Goal: Task Accomplishment & Management: Use online tool/utility

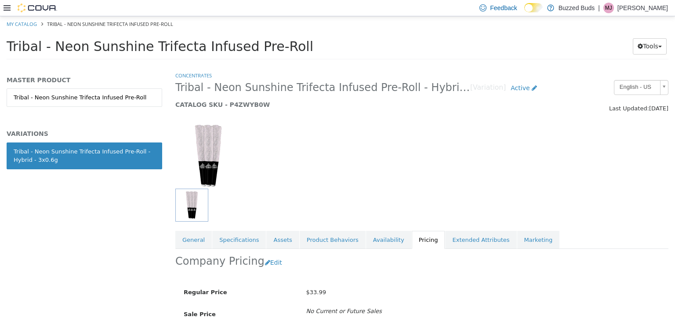
scroll to position [43, 0]
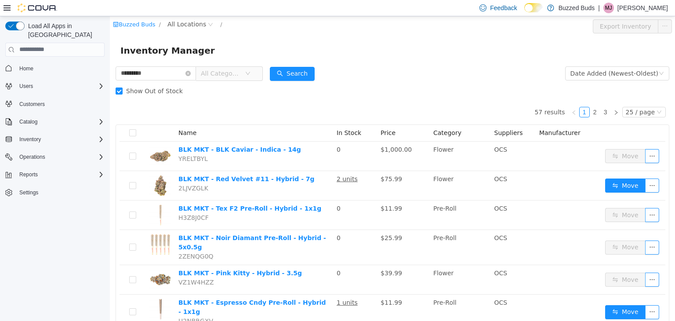
scroll to position [36, 0]
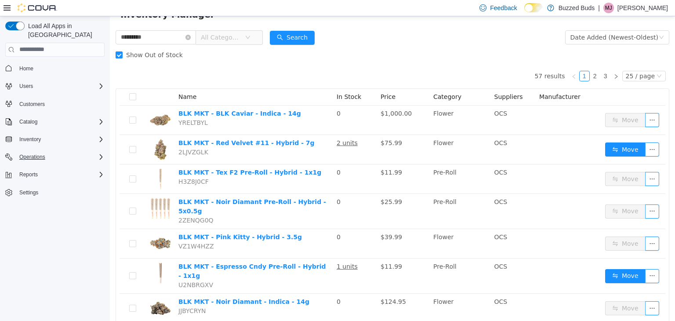
click at [71, 152] on div "Operations" at bounding box center [60, 157] width 89 height 11
click at [66, 170] on div "Reports" at bounding box center [60, 174] width 89 height 11
click at [30, 208] on span "Reports" at bounding box center [25, 211] width 18 height 7
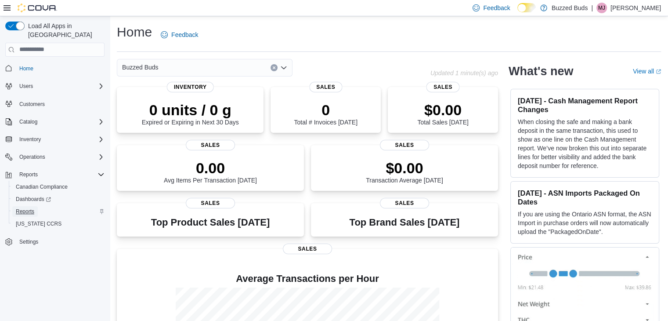
drag, startPoint x: 0, startPoint y: 0, endPoint x: 30, endPoint y: 203, distance: 205.3
click at [30, 208] on span "Reports" at bounding box center [25, 211] width 18 height 7
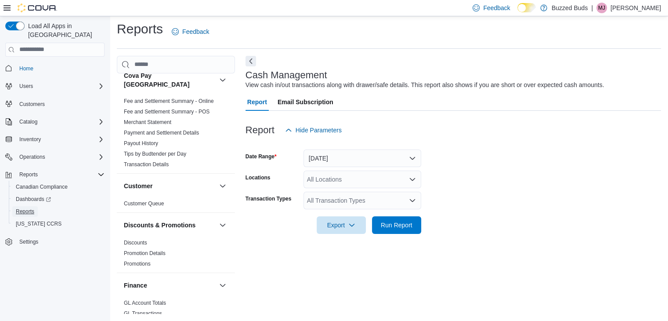
scroll to position [95, 0]
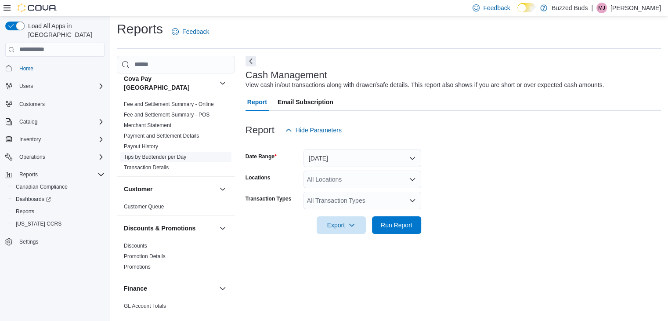
click at [158, 154] on link "Tips by Budtender per Day" at bounding box center [155, 157] width 62 height 6
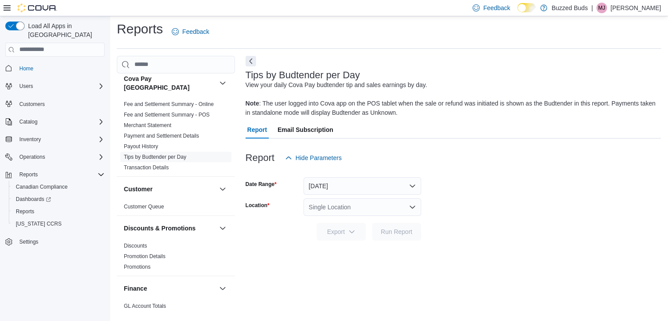
click at [4, 4] on div at bounding box center [31, 8] width 54 height 9
click at [7, 6] on icon at bounding box center [7, 7] width 7 height 7
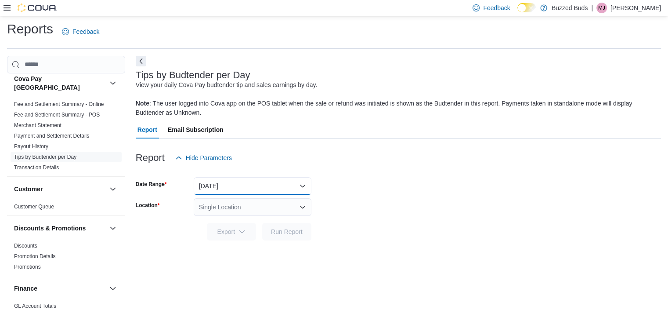
click at [255, 185] on button "Yesterday" at bounding box center [253, 186] width 118 height 18
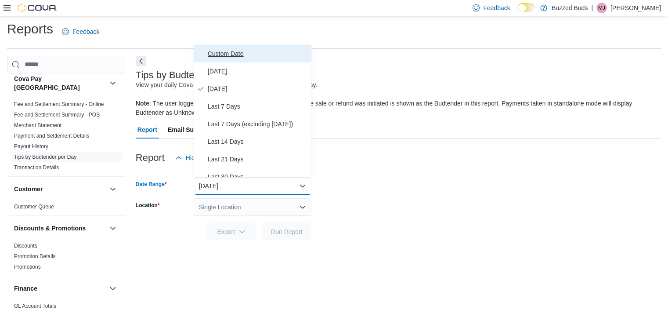
click at [233, 48] on span "Custom Date" at bounding box center [258, 53] width 100 height 11
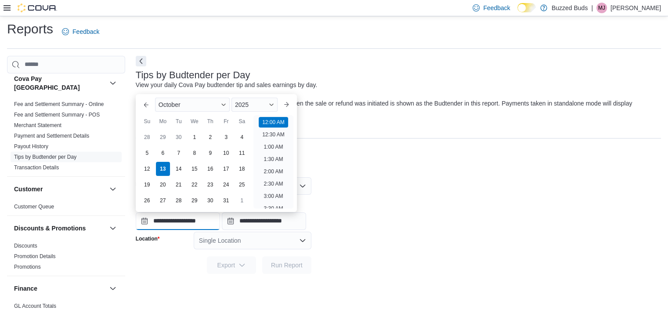
click at [203, 220] on input "**********" at bounding box center [178, 221] width 84 height 18
click at [165, 136] on div "29" at bounding box center [162, 137] width 15 height 15
type input "**********"
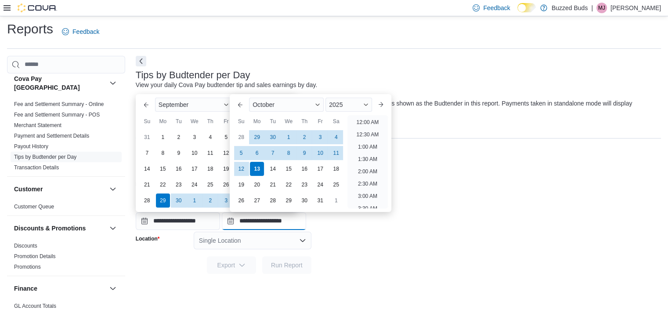
click at [258, 217] on input "**********" at bounding box center [264, 221] width 84 height 18
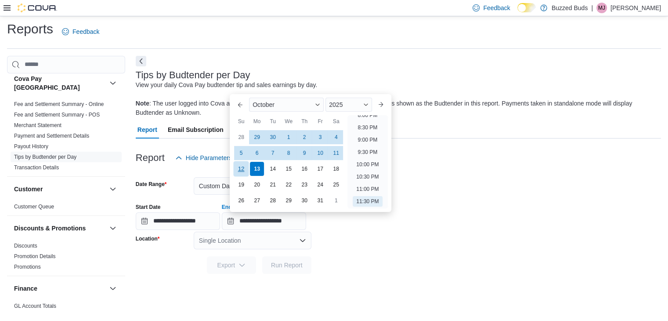
click at [239, 169] on div "12" at bounding box center [241, 168] width 15 height 15
type input "**********"
drag, startPoint x: 243, startPoint y: 249, endPoint x: 249, endPoint y: 240, distance: 10.4
click at [249, 240] on form "**********" at bounding box center [399, 220] width 526 height 107
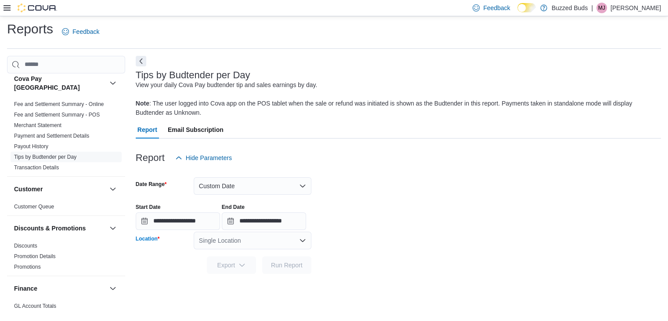
click at [249, 240] on div "Single Location" at bounding box center [253, 241] width 118 height 18
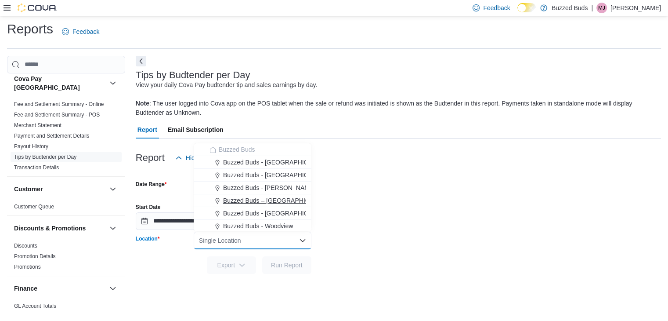
click at [272, 204] on span "Buzzed Buds – Toronto (Yonge)" at bounding box center [288, 200] width 130 height 9
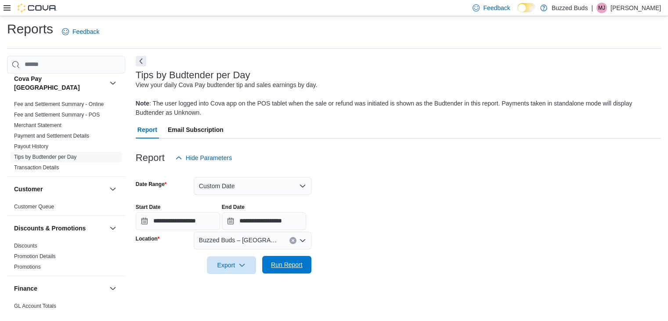
click at [285, 264] on span "Run Report" at bounding box center [287, 264] width 32 height 9
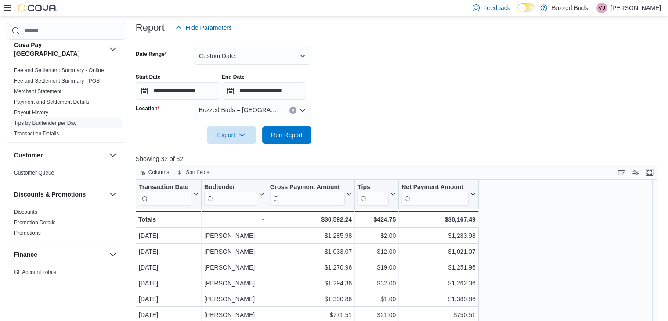
scroll to position [134, 0]
click at [231, 192] on input "search" at bounding box center [230, 198] width 53 height 14
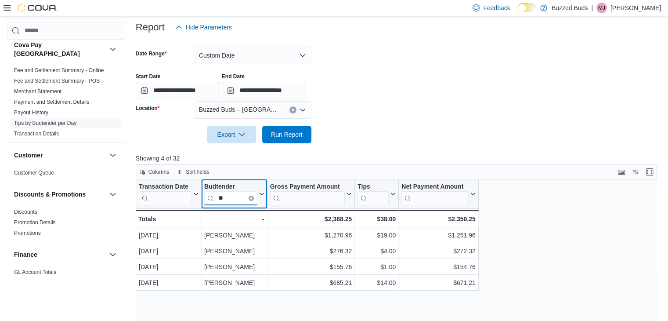
type input "*"
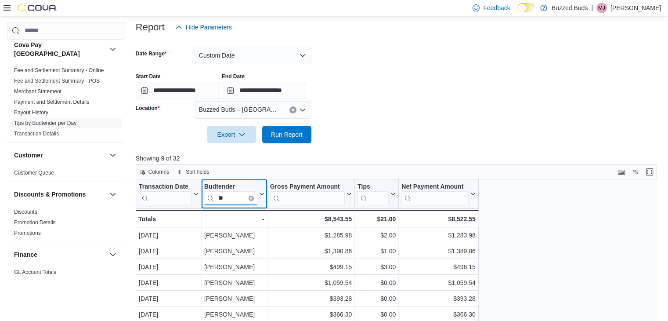
type input "*"
